Goal: Transaction & Acquisition: Purchase product/service

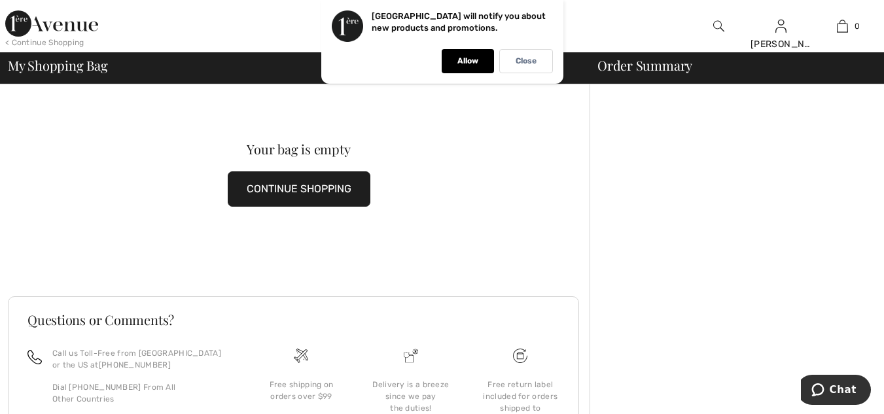
click at [109, 242] on div "Your bag is empty CONTINUE SHOPPING" at bounding box center [299, 174] width 582 height 181
click at [535, 46] on div "[GEOGRAPHIC_DATA] will notify you about new products and promotions. [GEOGRAPHI…" at bounding box center [442, 42] width 242 height 84
click at [533, 61] on p "Close" at bounding box center [526, 61] width 21 height 10
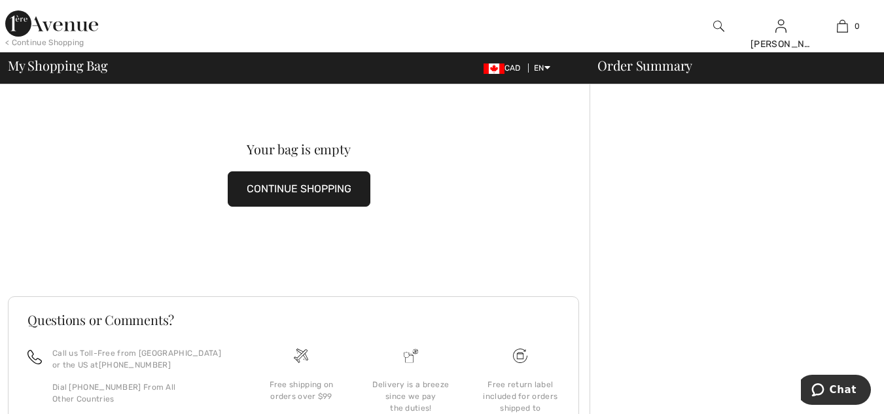
click at [278, 202] on button "CONTINUE SHOPPING" at bounding box center [299, 188] width 143 height 35
click at [285, 187] on button "CONTINUE SHOPPING" at bounding box center [299, 188] width 143 height 35
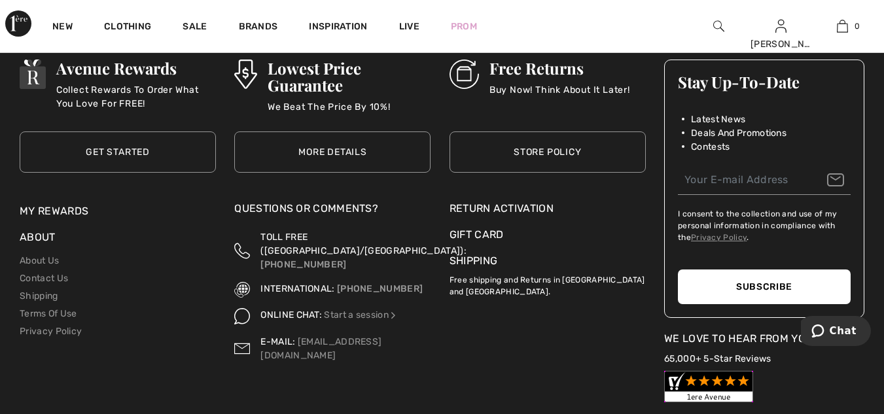
scroll to position [5923, 0]
